Goal: Transaction & Acquisition: Purchase product/service

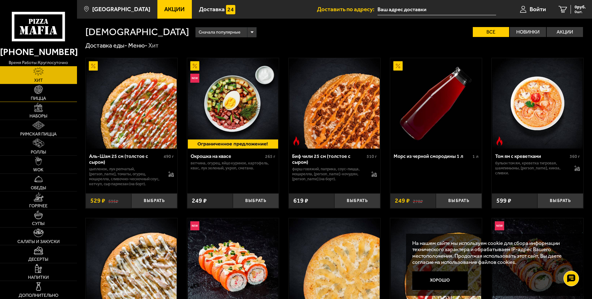
click at [37, 95] on link "Пицца" at bounding box center [38, 93] width 77 height 18
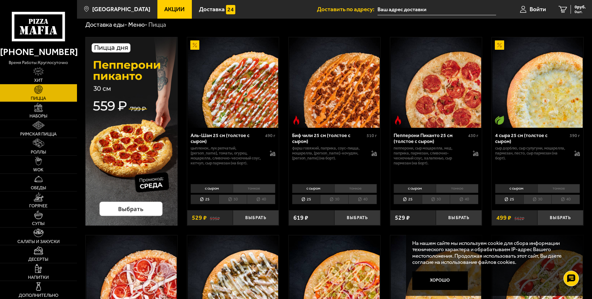
scroll to position [31, 0]
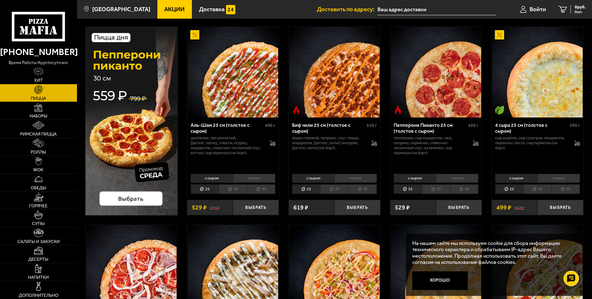
click at [203, 188] on li "25" at bounding box center [205, 189] width 28 height 10
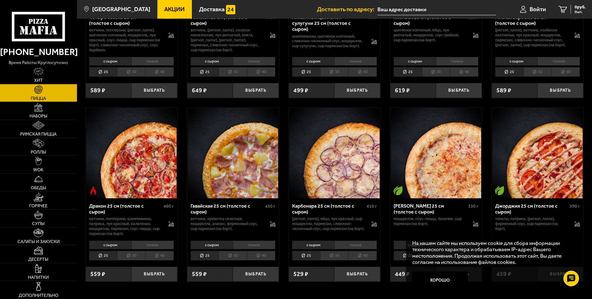
scroll to position [962, 0]
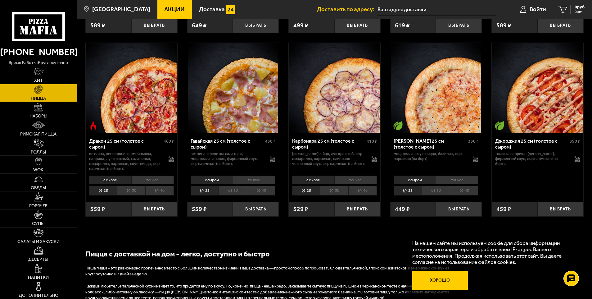
click at [439, 277] on button "Хорошо" at bounding box center [440, 280] width 56 height 19
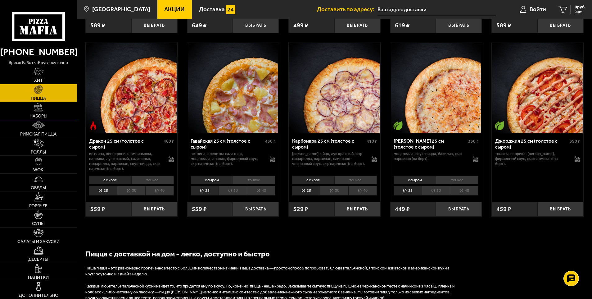
click at [37, 115] on span "Наборы" at bounding box center [38, 116] width 18 height 4
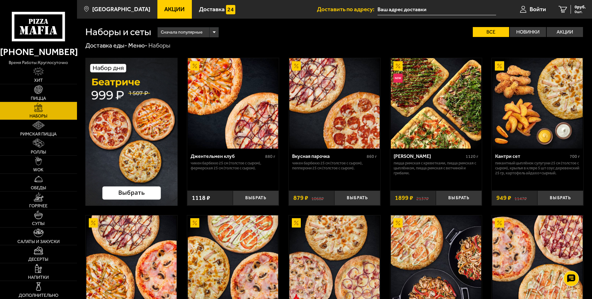
click at [134, 192] on img at bounding box center [131, 132] width 92 height 148
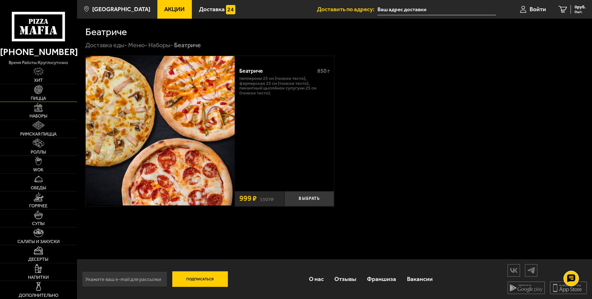
click at [31, 97] on span "Пицца" at bounding box center [38, 98] width 15 height 4
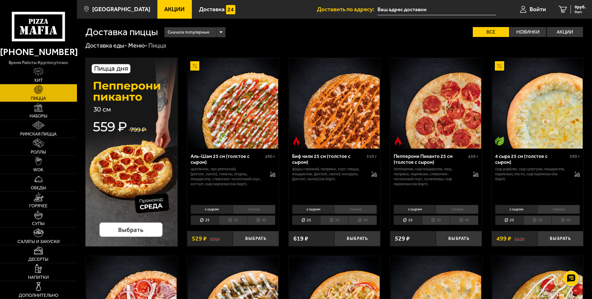
click at [252, 208] on li "тонкое" at bounding box center [254, 209] width 43 height 9
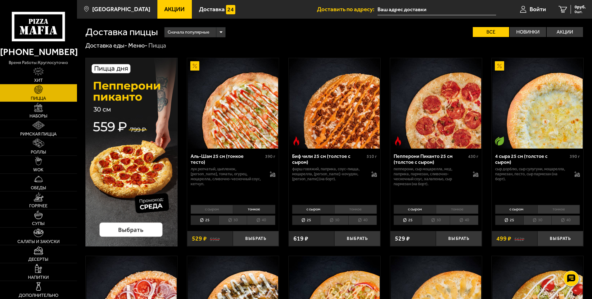
click at [224, 209] on li "с сыром" at bounding box center [212, 209] width 42 height 9
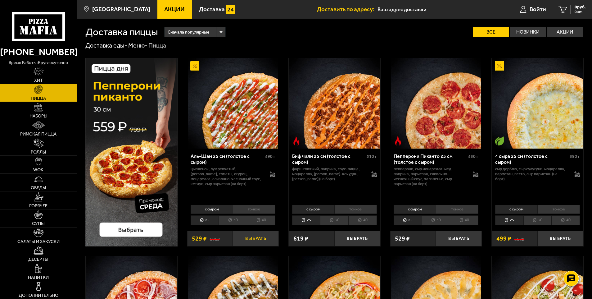
click at [260, 236] on button "Выбрать" at bounding box center [256, 238] width 46 height 15
click at [516, 208] on li "с сыром" at bounding box center [516, 209] width 42 height 9
click at [548, 207] on li "тонкое" at bounding box center [558, 209] width 43 height 9
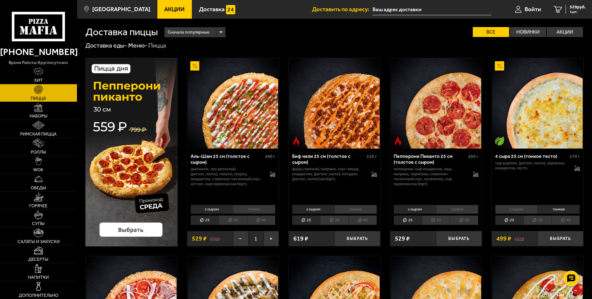
click at [525, 207] on li "с сыром" at bounding box center [516, 209] width 42 height 9
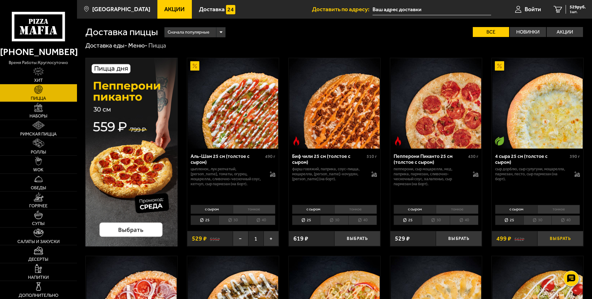
click at [551, 237] on button "Выбрать" at bounding box center [560, 238] width 46 height 15
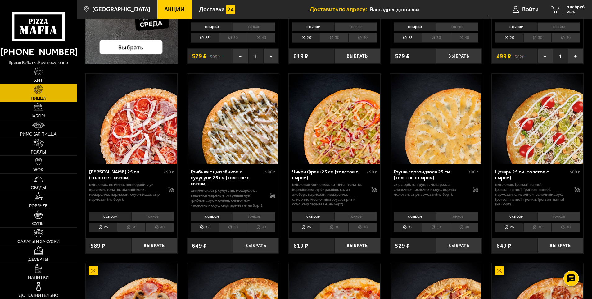
scroll to position [186, 0]
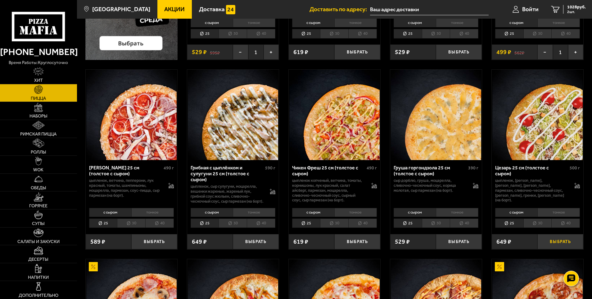
click at [558, 246] on button "Выбрать" at bounding box center [560, 241] width 46 height 15
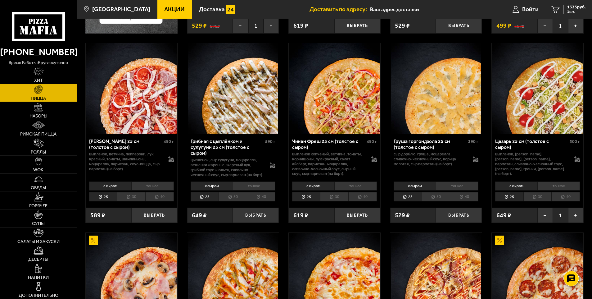
scroll to position [248, 0]
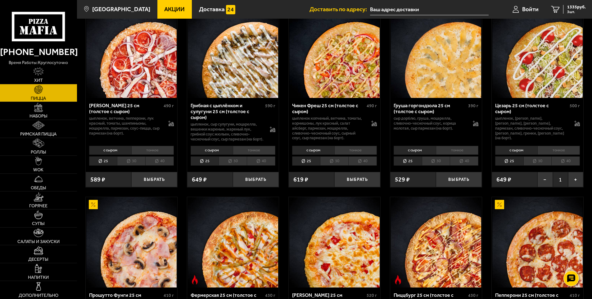
click at [209, 154] on li "с сыром" at bounding box center [212, 150] width 42 height 9
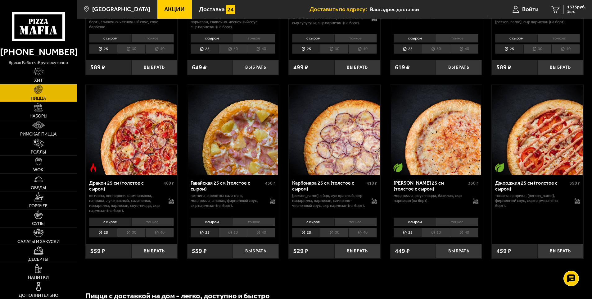
scroll to position [962, 0]
